Goal: Task Accomplishment & Management: Manage account settings

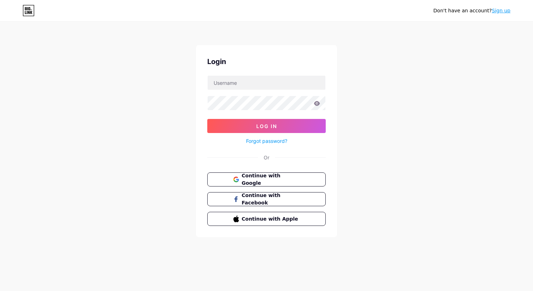
click at [208, 76] on div at bounding box center [208, 76] width 0 height 0
click at [337, 131] on div "Don't have an account? Sign up Login Log In Forgot password? Or Continue with G…" at bounding box center [266, 130] width 533 height 260
click at [277, 86] on input "text" at bounding box center [267, 83] width 118 height 14
type input "ilhanocakbasi@nticaret.com"
click at [207, 119] on button "Log In" at bounding box center [266, 126] width 118 height 14
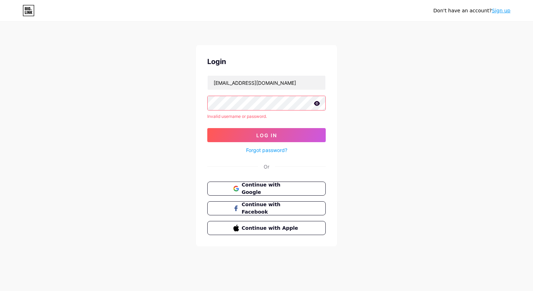
click at [276, 150] on link "Forgot password?" at bounding box center [266, 150] width 41 height 7
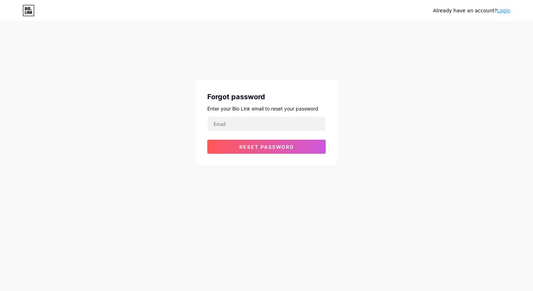
click at [266, 131] on div at bounding box center [266, 124] width 118 height 15
click at [266, 123] on input "email" at bounding box center [267, 124] width 118 height 14
type input "İ"
type input "ilhanocakbasi@nticaret.com"
click at [255, 154] on div "Forgot password Enter your Bio Link email to reset your password ilhanocakbasi@…" at bounding box center [266, 122] width 141 height 85
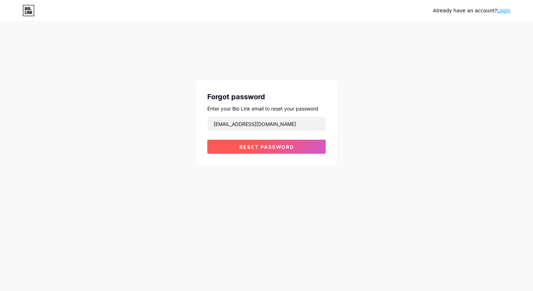
click at [256, 151] on button "Reset password" at bounding box center [266, 147] width 118 height 14
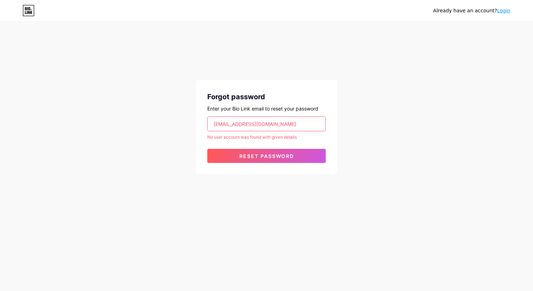
click at [267, 126] on input "ilhanocakbasi@nticaret.com" at bounding box center [267, 124] width 118 height 14
click at [310, 67] on div "Forgot password Enter your Bio Link email to reset your password ilhanocakbasi@…" at bounding box center [266, 109] width 141 height 129
click at [300, 117] on div "ilhanocakbasi@nticaret.com" at bounding box center [266, 124] width 118 height 15
click at [294, 121] on input "ilhanocakbasi@nticaret.com" at bounding box center [267, 124] width 118 height 14
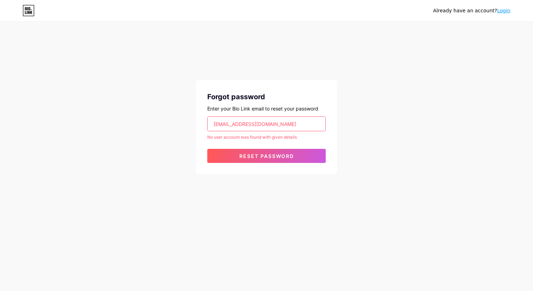
click at [294, 121] on input "ilhanocakbasi@nticaret.com" at bounding box center [267, 124] width 118 height 14
type input "c.teruk"
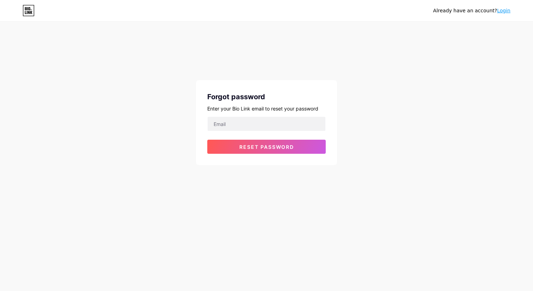
click at [494, 10] on div "Already have an account? Login" at bounding box center [471, 10] width 77 height 7
click at [508, 10] on link "Login" at bounding box center [503, 11] width 13 height 6
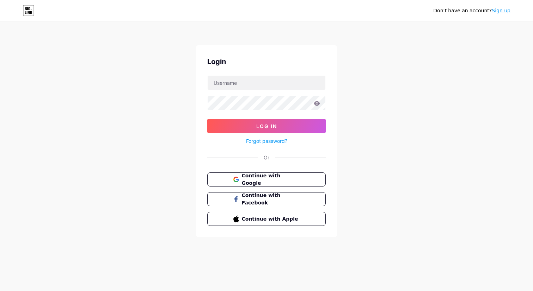
click at [303, 70] on div "Login Log In Forgot password? Or Continue with Google Continue with Facebook Co…" at bounding box center [266, 141] width 141 height 192
click at [263, 184] on button "Continue with Google" at bounding box center [266, 180] width 120 height 14
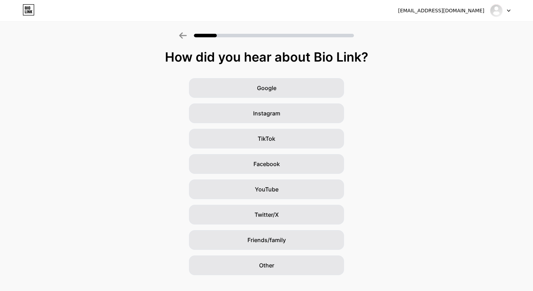
click at [189, 29] on div at bounding box center [266, 33] width 533 height 25
click at [178, 35] on div at bounding box center [266, 33] width 533 height 25
click at [181, 35] on icon at bounding box center [182, 35] width 7 height 6
click at [506, 15] on div at bounding box center [500, 10] width 20 height 13
click at [508, 12] on icon at bounding box center [509, 11] width 4 height 2
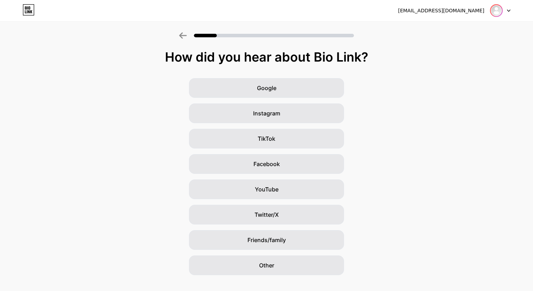
click at [499, 12] on img at bounding box center [496, 10] width 11 height 11
click at [481, 29] on li "Logout" at bounding box center [466, 28] width 87 height 19
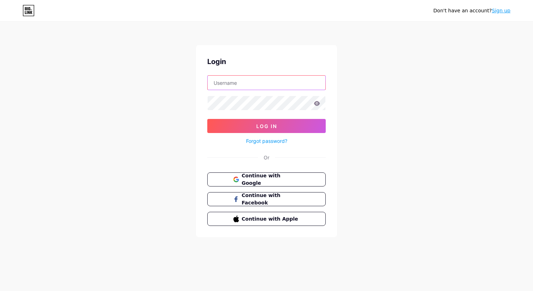
click at [297, 84] on input "text" at bounding box center [267, 83] width 118 height 14
click at [273, 86] on input "text" at bounding box center [267, 83] width 118 height 14
click at [307, 117] on form "Log In Forgot password?" at bounding box center [266, 110] width 118 height 70
click at [208, 76] on div at bounding box center [208, 76] width 0 height 0
click at [266, 81] on input "text" at bounding box center [267, 83] width 118 height 14
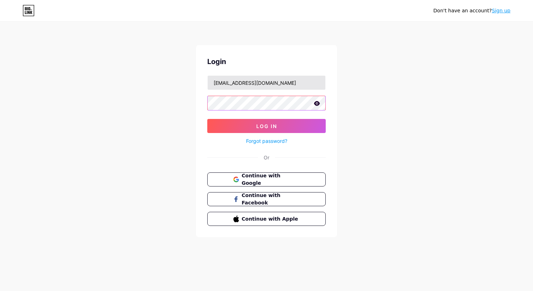
click at [207, 119] on button "Log In" at bounding box center [266, 126] width 118 height 14
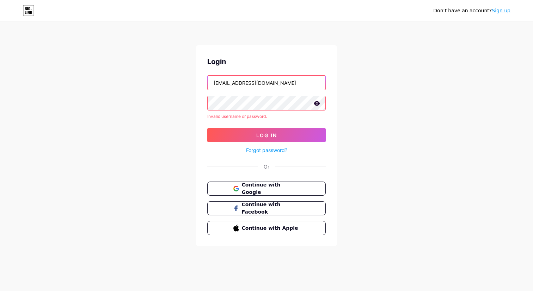
click at [255, 87] on input "ilhanocakbasi@nticaret.com" at bounding box center [267, 83] width 118 height 14
type input "i"
type input "ilhanocakbasi"
click at [207, 128] on button "Log In" at bounding box center [266, 135] width 118 height 14
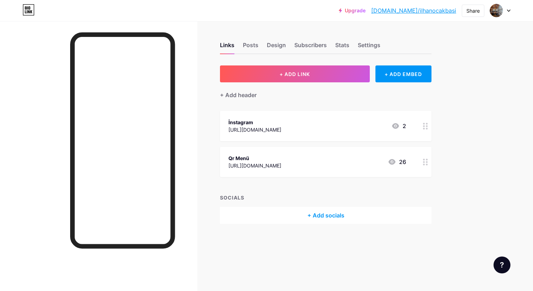
click at [281, 166] on div "https://www.nticaret.com/ilhanocakbasi" at bounding box center [254, 165] width 53 height 7
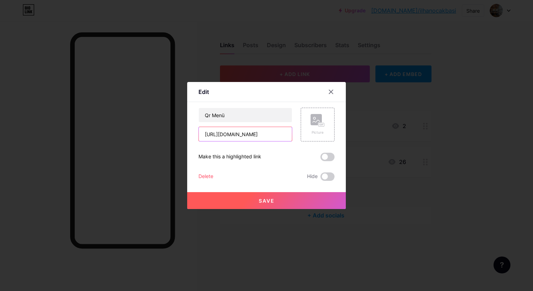
click at [281, 137] on input "https://www.nticaret.com/ilhanocakbasi" at bounding box center [245, 134] width 93 height 14
paste input "qrmenuapp.akinsoft.com.tr/LIWGWZ/merkez/menu"
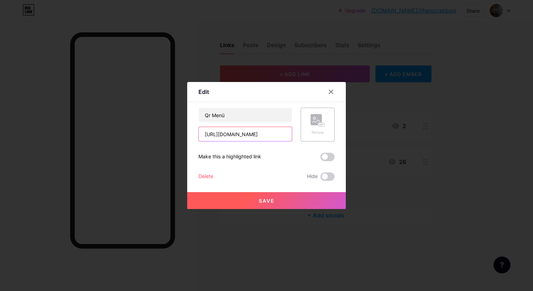
scroll to position [0, 54]
type input "https://qrmenuapp.akinsoft.com.tr/LIWGWZ/merkez/menu"
click at [287, 201] on button "Save" at bounding box center [266, 200] width 159 height 17
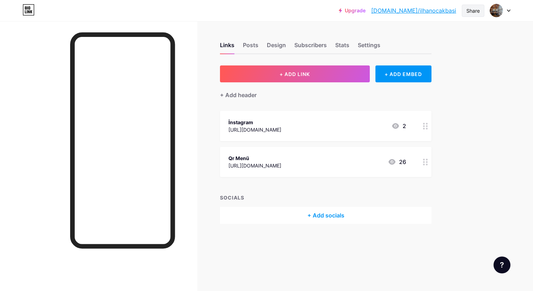
click at [480, 11] on div "Share" at bounding box center [473, 11] width 23 height 12
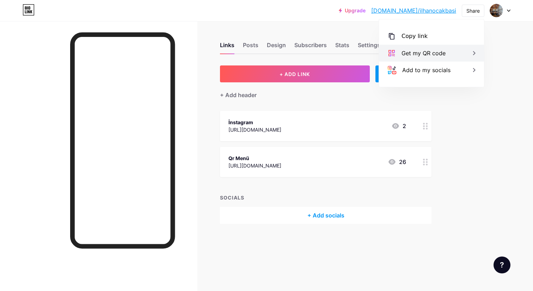
click at [454, 51] on div "Get my QR code" at bounding box center [431, 53] width 105 height 17
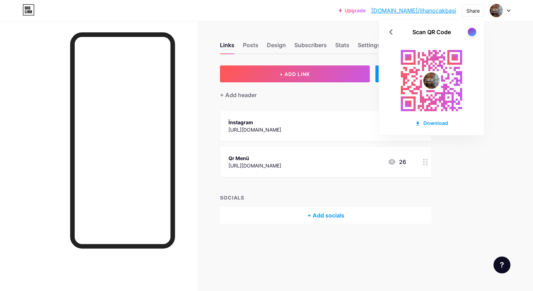
click at [507, 100] on div "Upgrade bio.link/ilhano... bio.link/ilhanocakbasi Share Scan QR Code Download S…" at bounding box center [266, 145] width 533 height 291
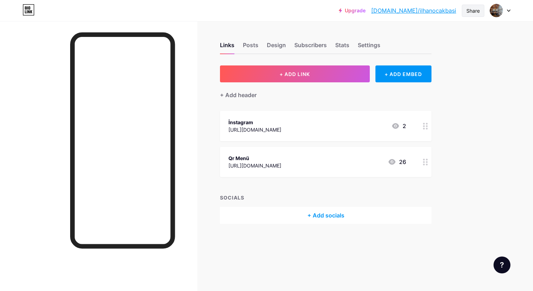
click at [469, 15] on div "Share" at bounding box center [473, 11] width 23 height 12
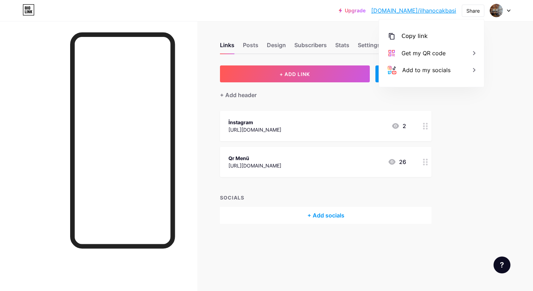
click at [389, 14] on div "Upgrade bio.link/ilhano... bio.link/ilhanocakbasi" at bounding box center [397, 10] width 117 height 13
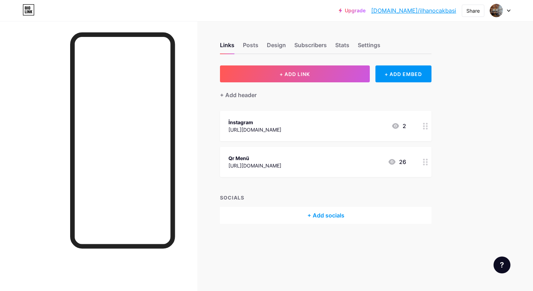
click at [389, 14] on div "Upgrade bio.link/ilhano... bio.link/ilhanocakbasi" at bounding box center [397, 10] width 117 height 13
click at [365, 11] on link "Upgrade" at bounding box center [352, 11] width 27 height 6
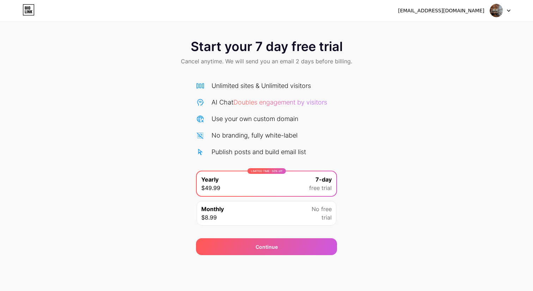
click at [288, 215] on div "Monthly $8.99 No free trial" at bounding box center [267, 213] width 140 height 25
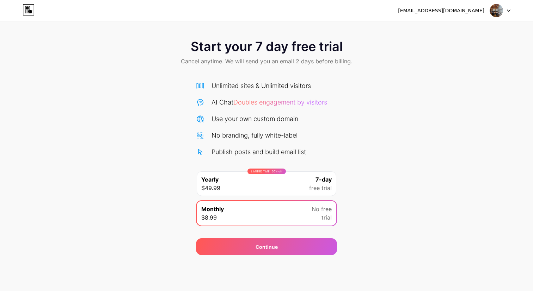
click at [294, 150] on div "Publish posts and build email list" at bounding box center [258, 152] width 94 height 10
click at [284, 186] on div "LIMITED TIME : 50% off Yearly $49.99 7-day free trial" at bounding box center [267, 184] width 140 height 25
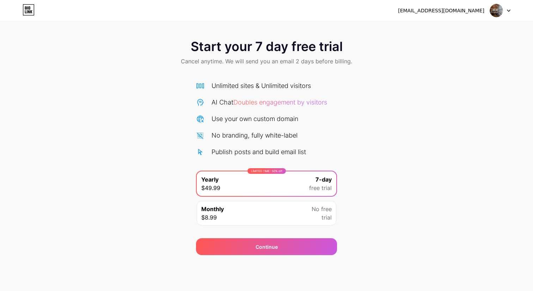
click at [511, 8] on div "ilhanocakbasi@gmail.com Logout" at bounding box center [266, 10] width 533 height 13
click at [509, 10] on icon at bounding box center [509, 11] width 4 height 2
click at [456, 42] on div "Start your 7 day free trial Cancel anytime. We will send you an email 2 days be…" at bounding box center [266, 53] width 533 height 42
click at [33, 5] on icon at bounding box center [28, 10] width 11 height 11
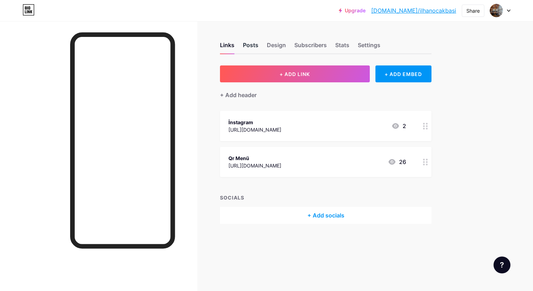
click at [253, 46] on div "Posts" at bounding box center [251, 47] width 16 height 13
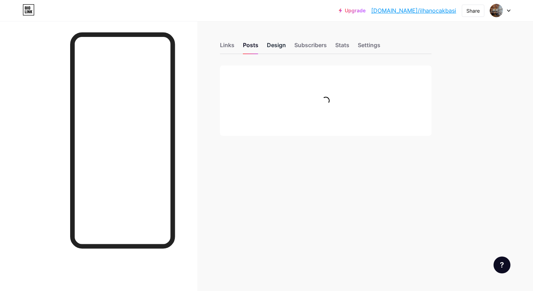
click at [284, 46] on div "Design" at bounding box center [276, 47] width 19 height 13
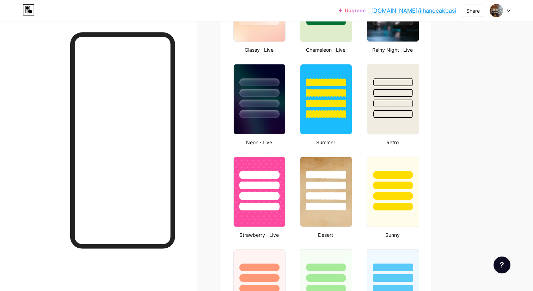
scroll to position [422, 0]
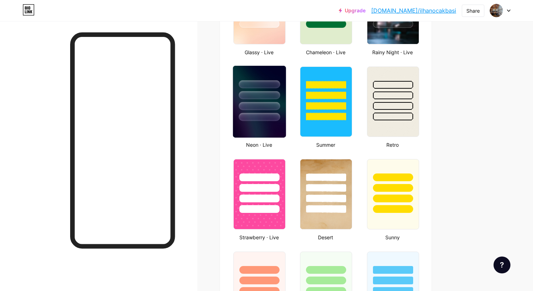
click at [276, 113] on div at bounding box center [259, 117] width 41 height 8
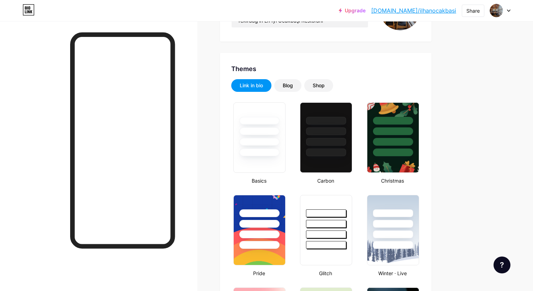
scroll to position [75, 0]
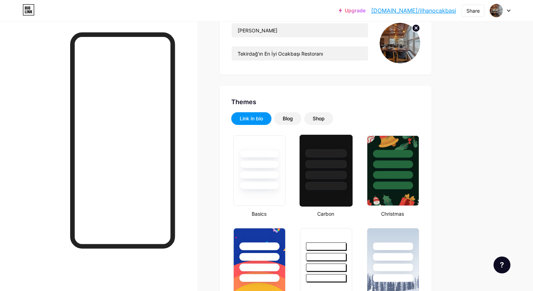
click at [343, 203] on div at bounding box center [326, 171] width 54 height 73
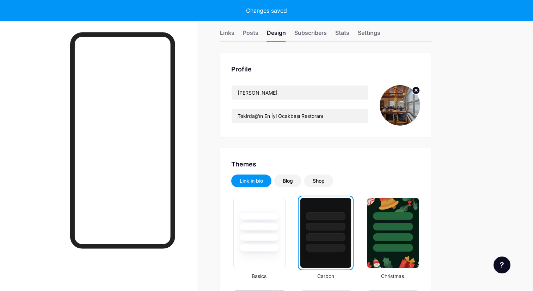
scroll to position [0, 0]
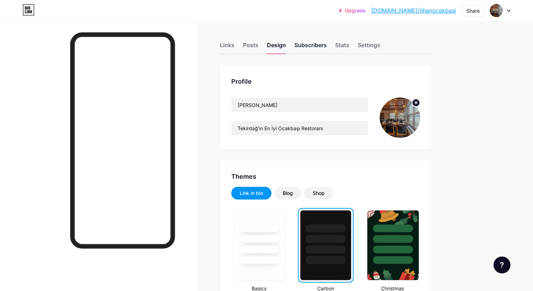
click at [320, 44] on div "Subscribers" at bounding box center [310, 47] width 32 height 13
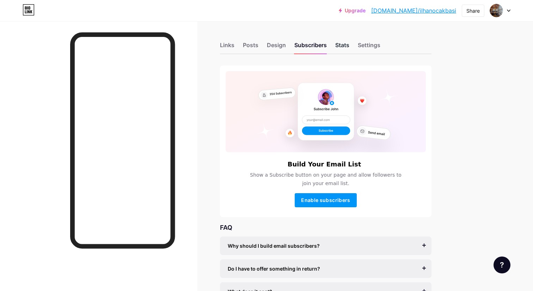
click at [348, 46] on div "Stats" at bounding box center [342, 47] width 14 height 13
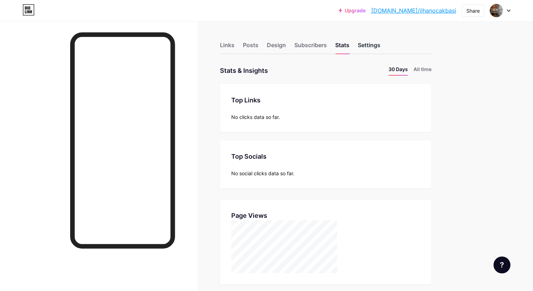
click at [367, 49] on div "Settings" at bounding box center [369, 47] width 23 height 13
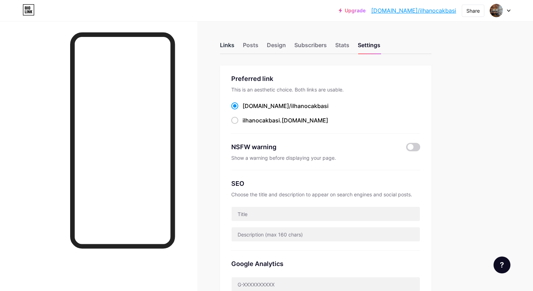
click at [232, 45] on div "Links" at bounding box center [227, 47] width 14 height 13
